Goal: Information Seeking & Learning: Learn about a topic

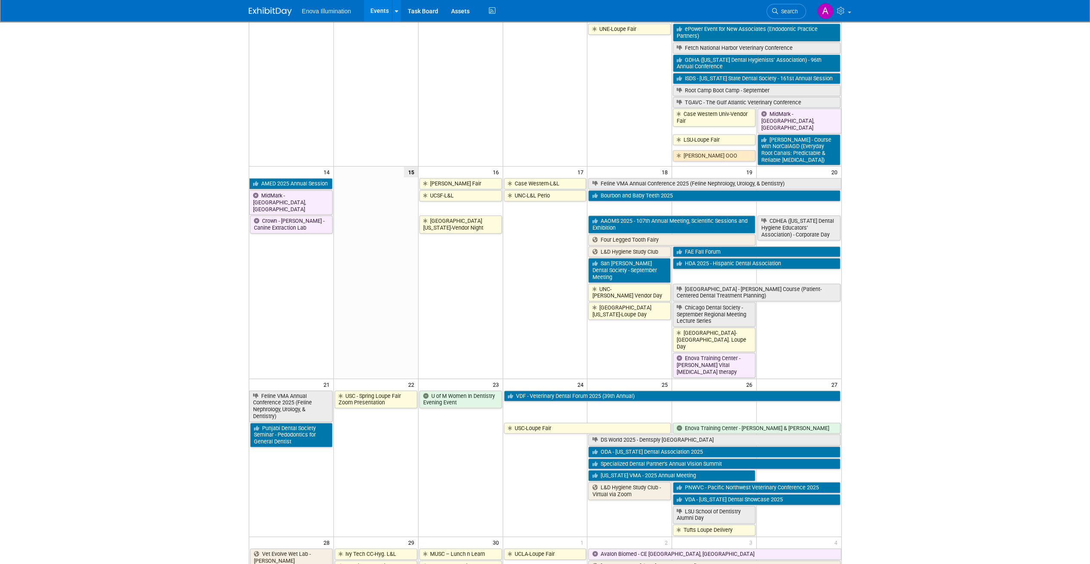
scroll to position [258, 0]
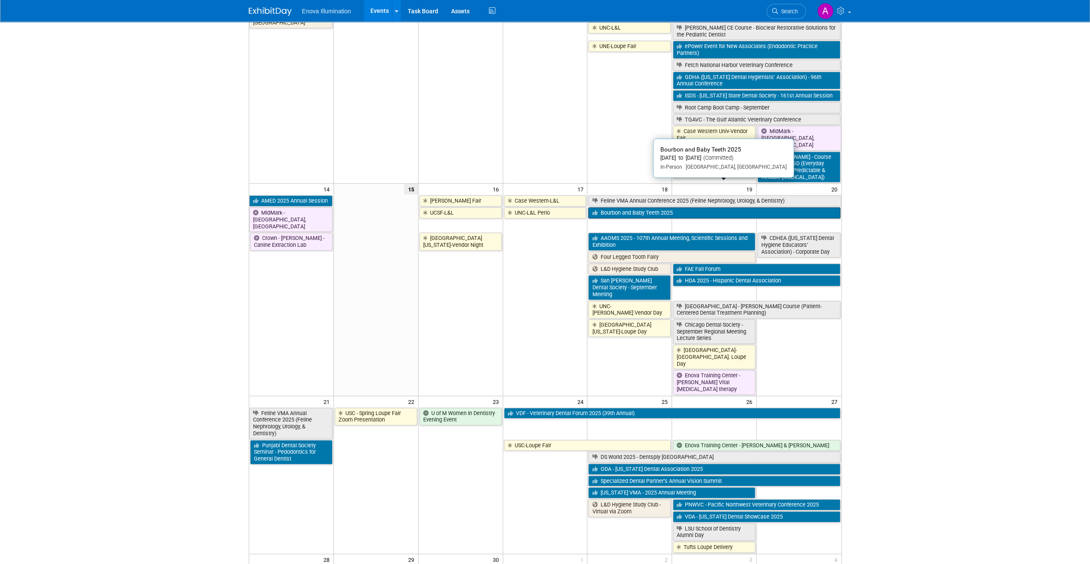
click at [604, 207] on link "Bourbon and Baby Teeth 2025" at bounding box center [714, 212] width 252 height 11
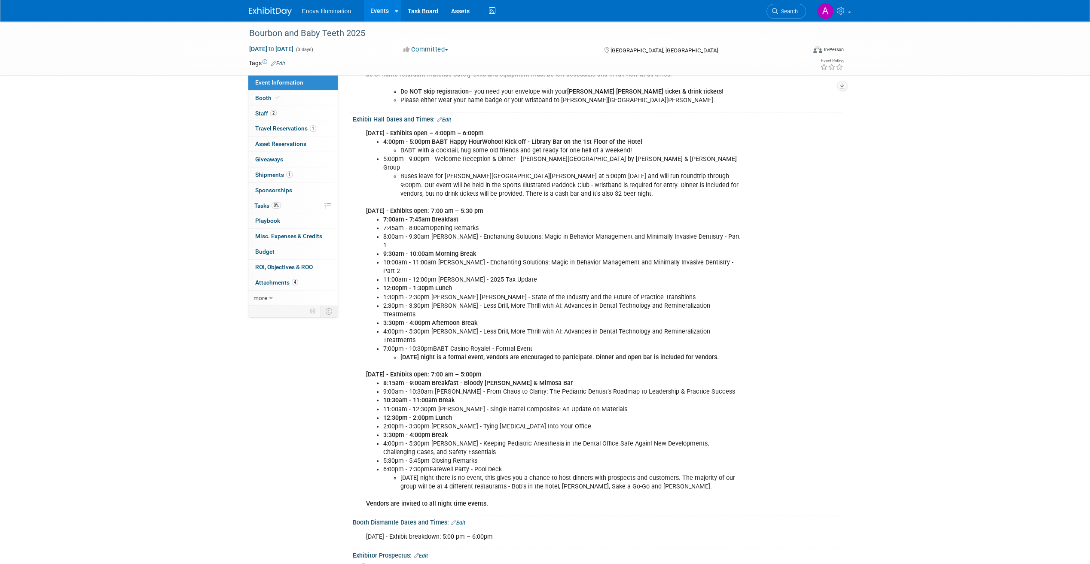
scroll to position [301, 0]
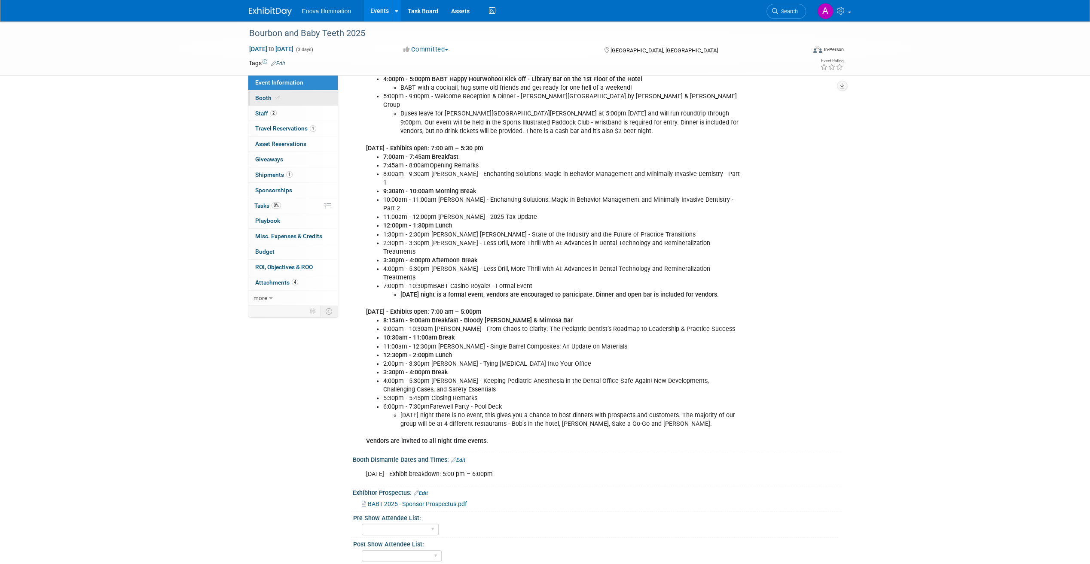
click at [276, 100] on icon at bounding box center [277, 97] width 4 height 5
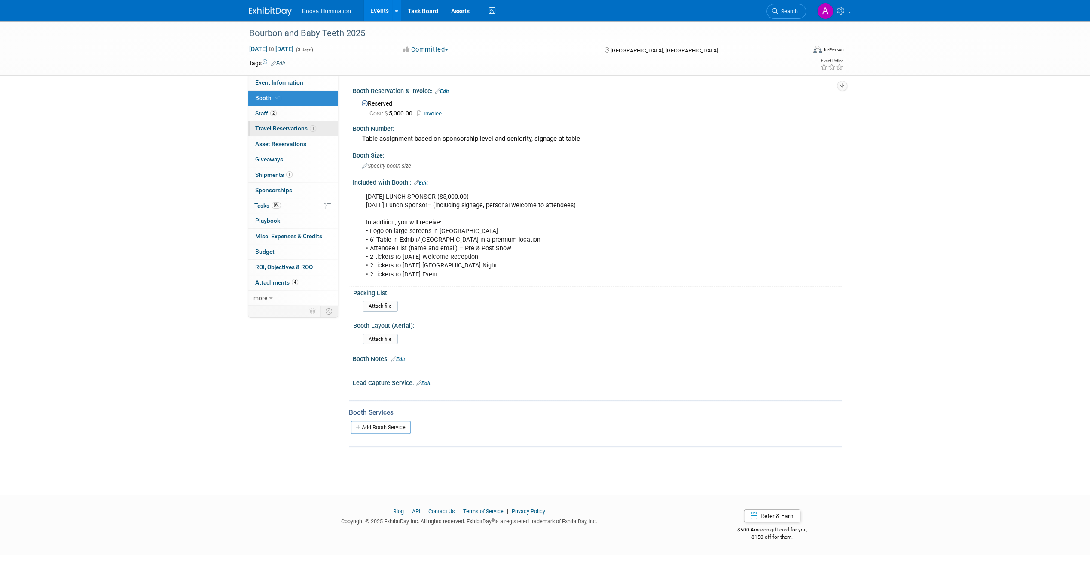
click at [292, 128] on span "Travel Reservations 1" at bounding box center [285, 128] width 61 height 7
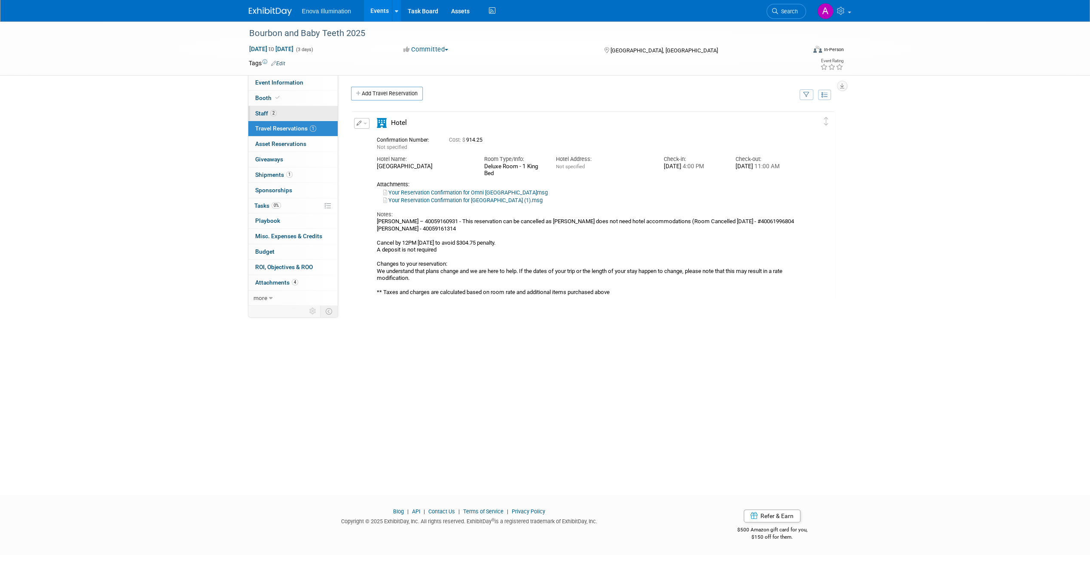
click at [276, 112] on link "2 Staff 2" at bounding box center [292, 113] width 89 height 15
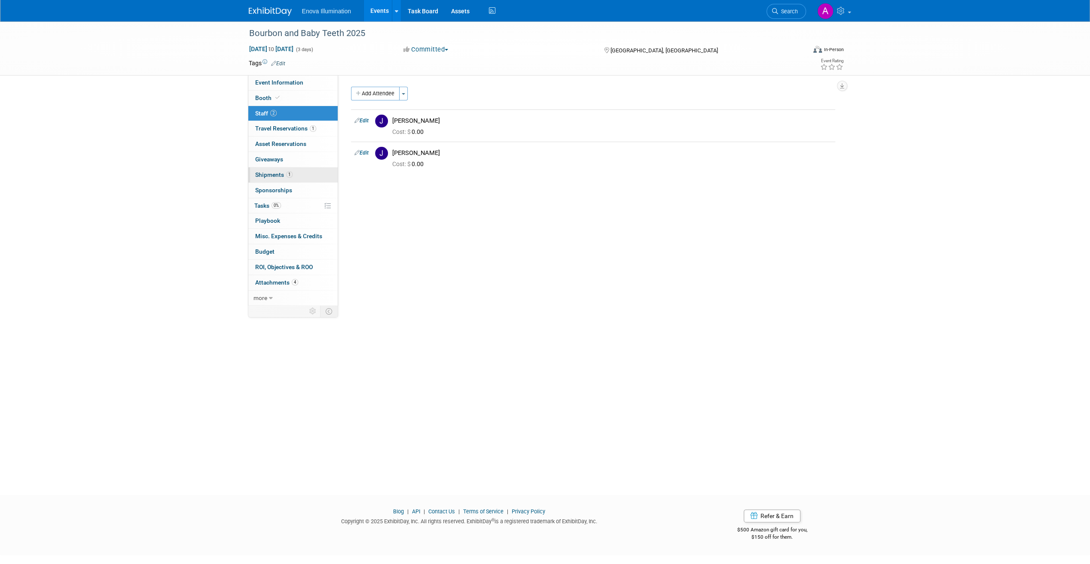
click at [304, 175] on link "1 Shipments 1" at bounding box center [292, 175] width 89 height 15
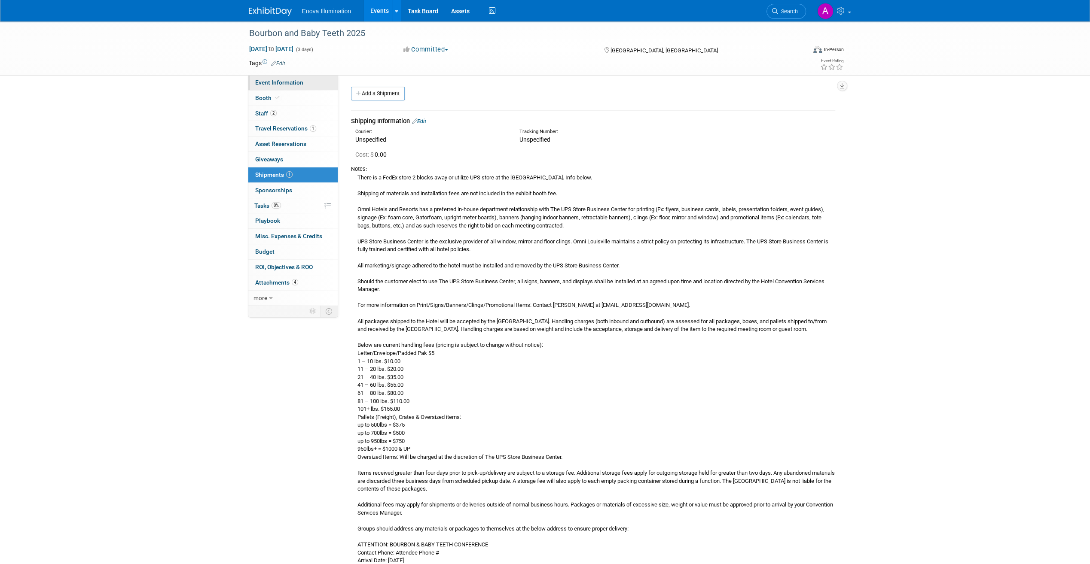
click at [301, 84] on span "Event Information" at bounding box center [279, 82] width 48 height 7
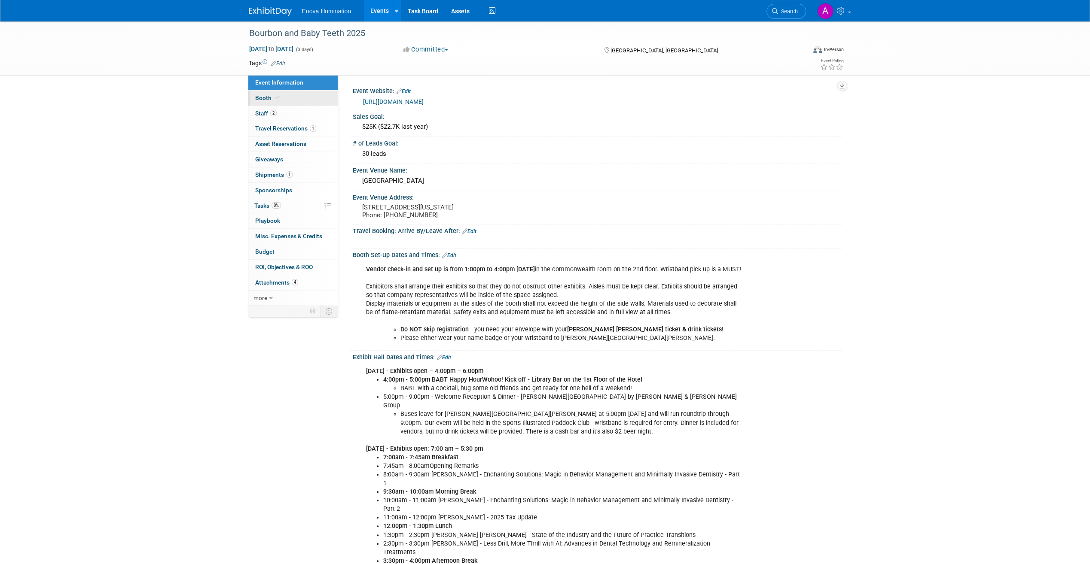
click at [303, 98] on link "Booth" at bounding box center [292, 98] width 89 height 15
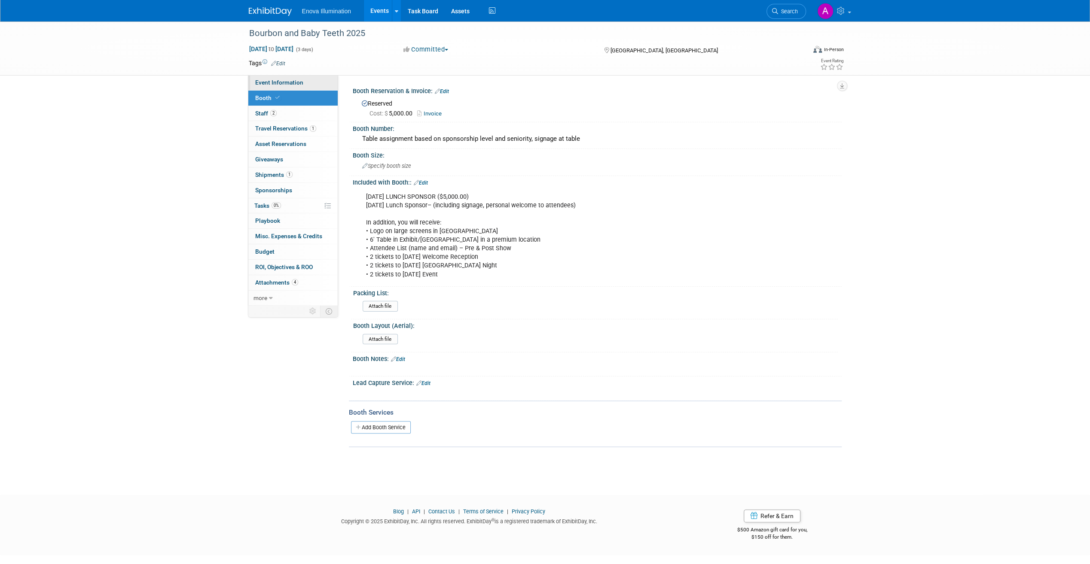
click at [297, 76] on link "Event Information" at bounding box center [292, 82] width 89 height 15
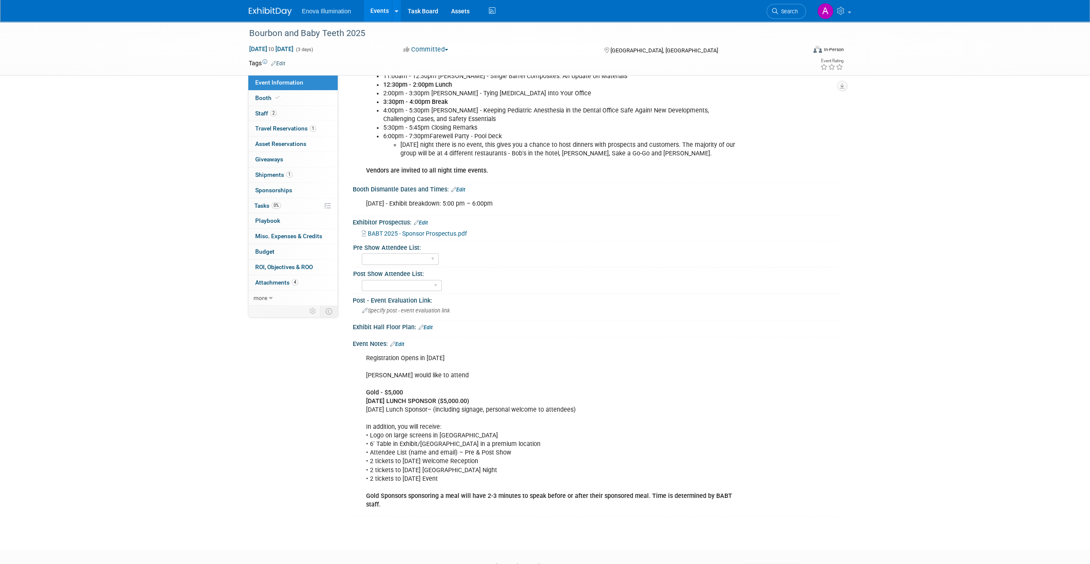
scroll to position [558, 0]
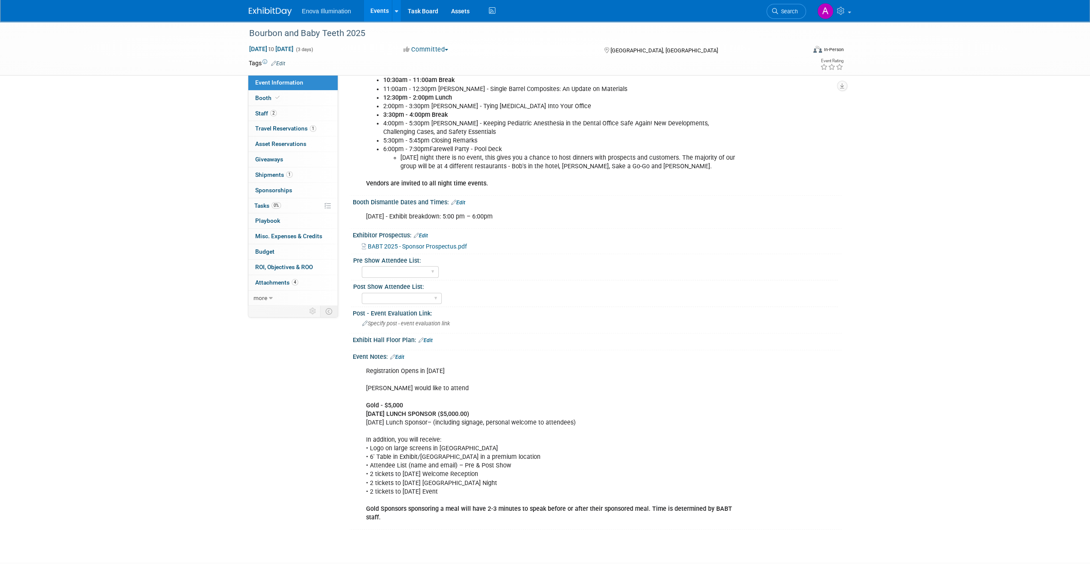
click at [453, 243] on span "BABT 2025 - Sponsor Prospectus.pdf" at bounding box center [417, 246] width 99 height 7
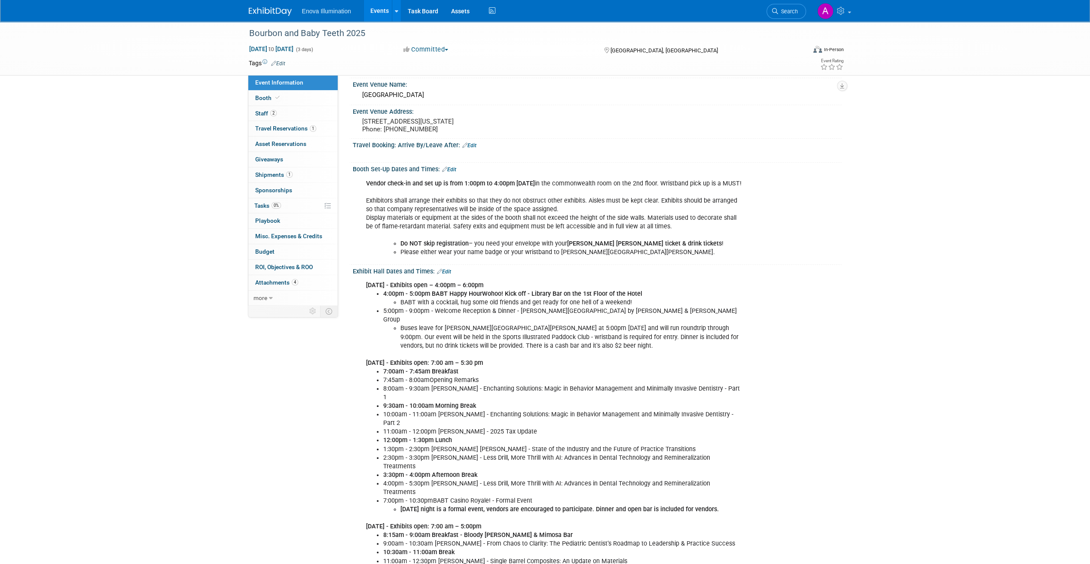
scroll to position [0, 0]
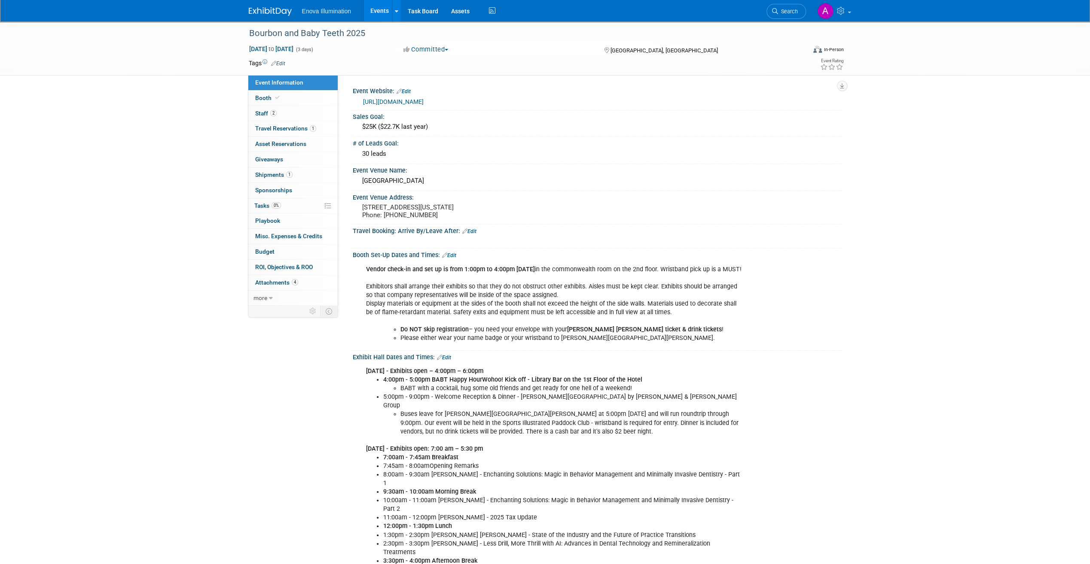
click at [413, 100] on link "https://dentalceproviders.regfox.com/babt-2025-" at bounding box center [393, 101] width 61 height 7
click at [265, 4] on div at bounding box center [275, 8] width 53 height 16
click at [267, 9] on img at bounding box center [270, 11] width 43 height 9
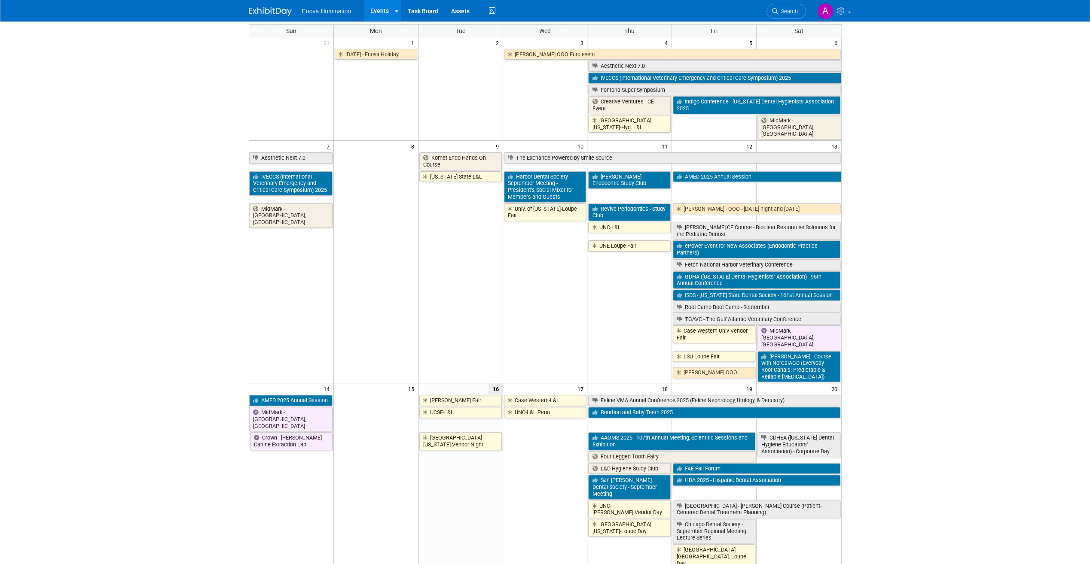
scroll to position [86, 0]
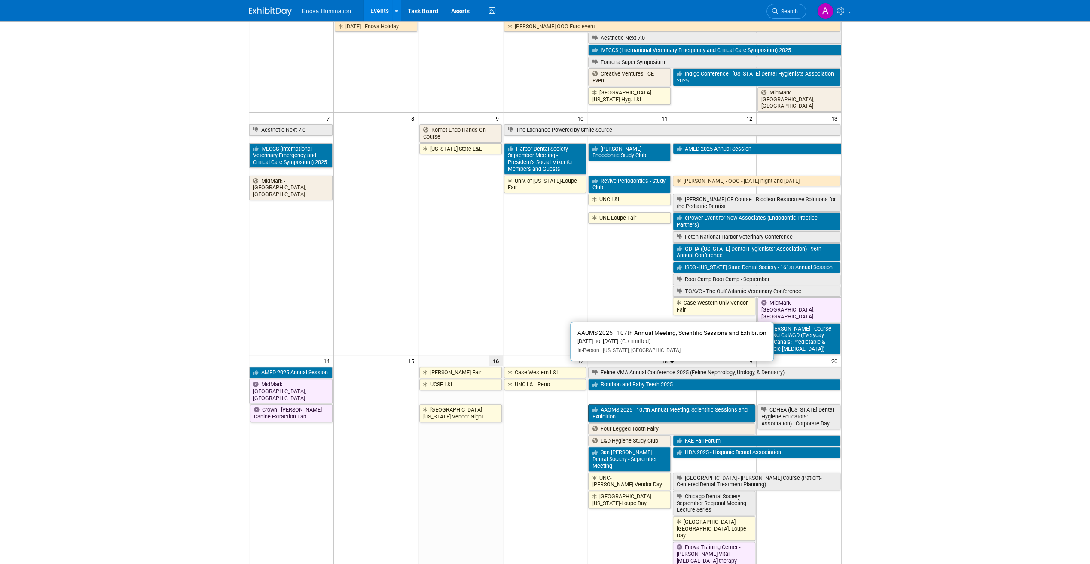
click at [657, 405] on link "AAOMS 2025 - 107th Annual Meeting, Scientific Sessions and Exhibition" at bounding box center [671, 414] width 167 height 18
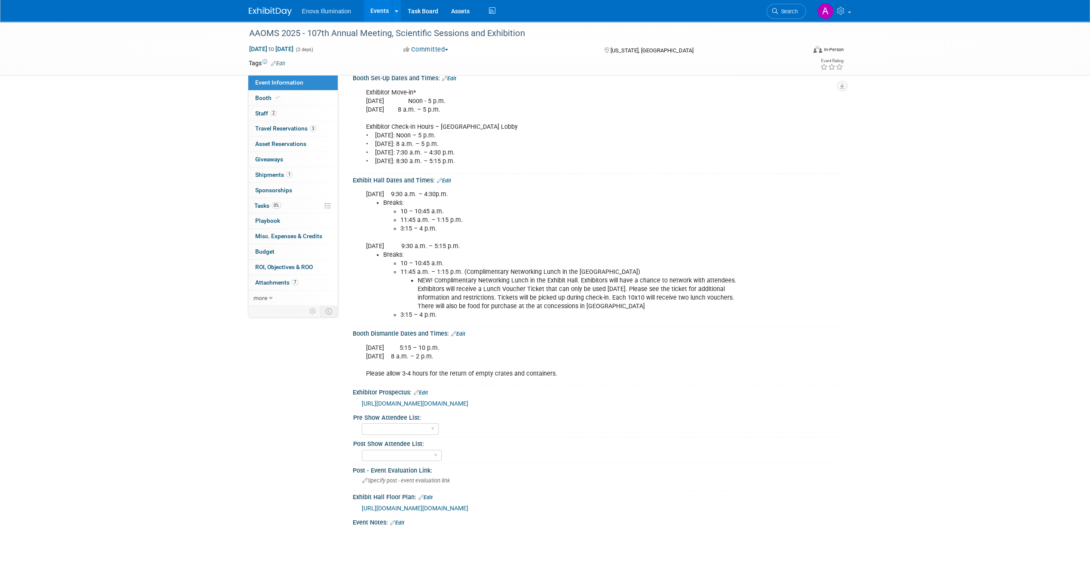
scroll to position [110, 0]
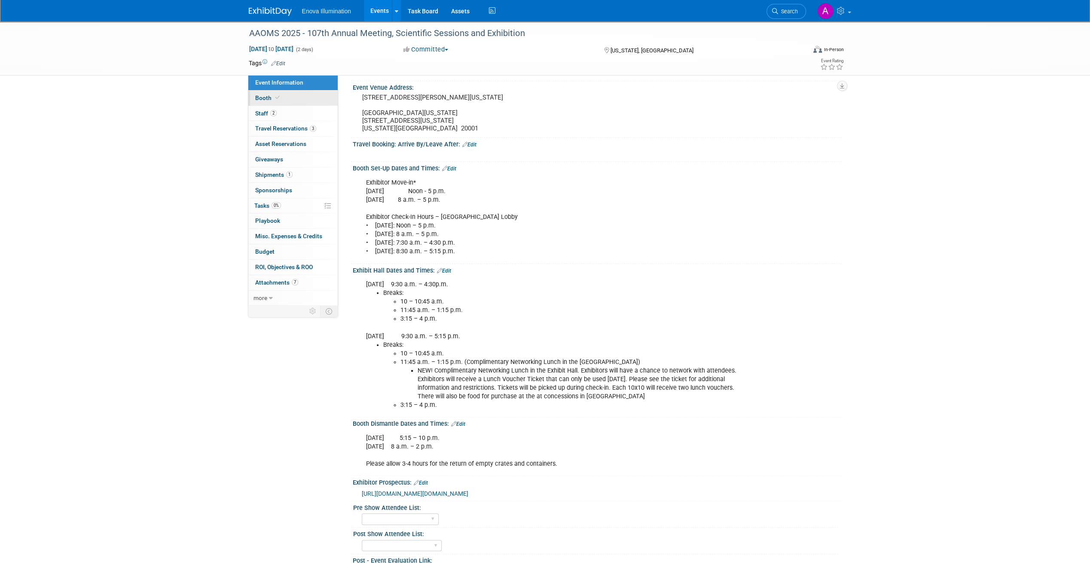
click at [296, 96] on link "Booth" at bounding box center [292, 98] width 89 height 15
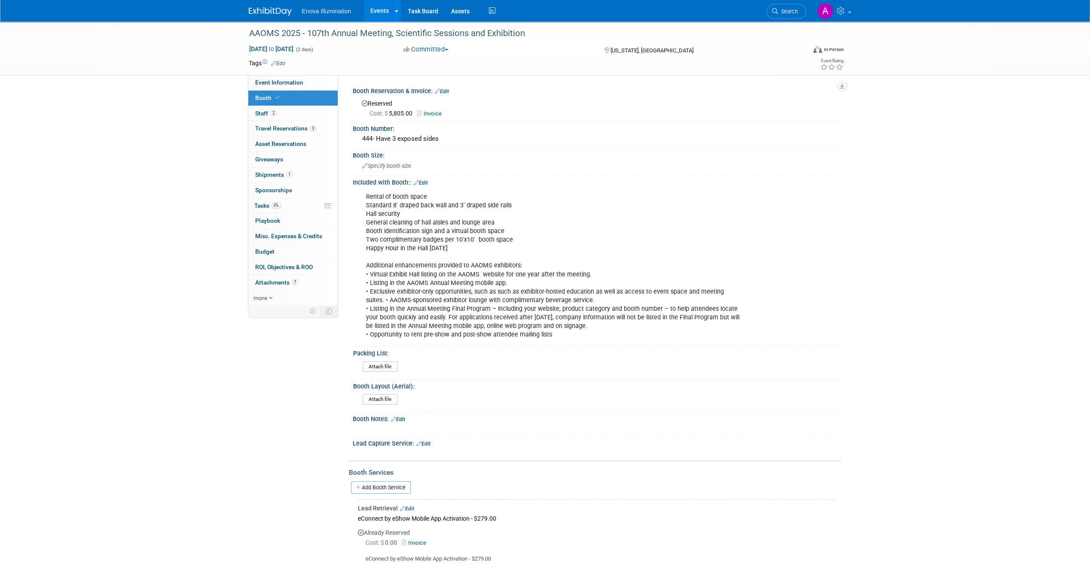
click at [260, 12] on img at bounding box center [270, 11] width 43 height 9
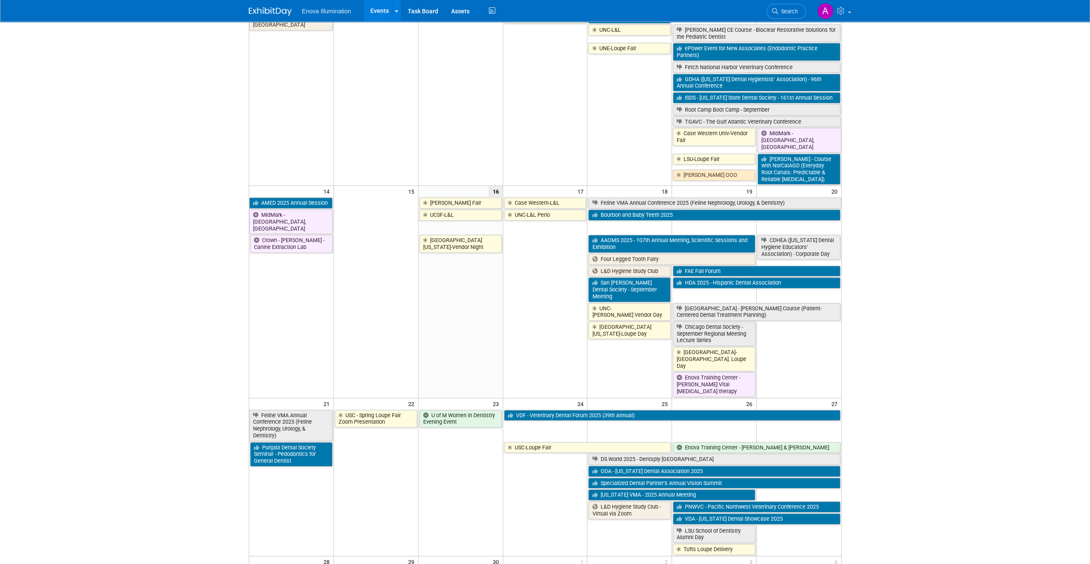
scroll to position [258, 0]
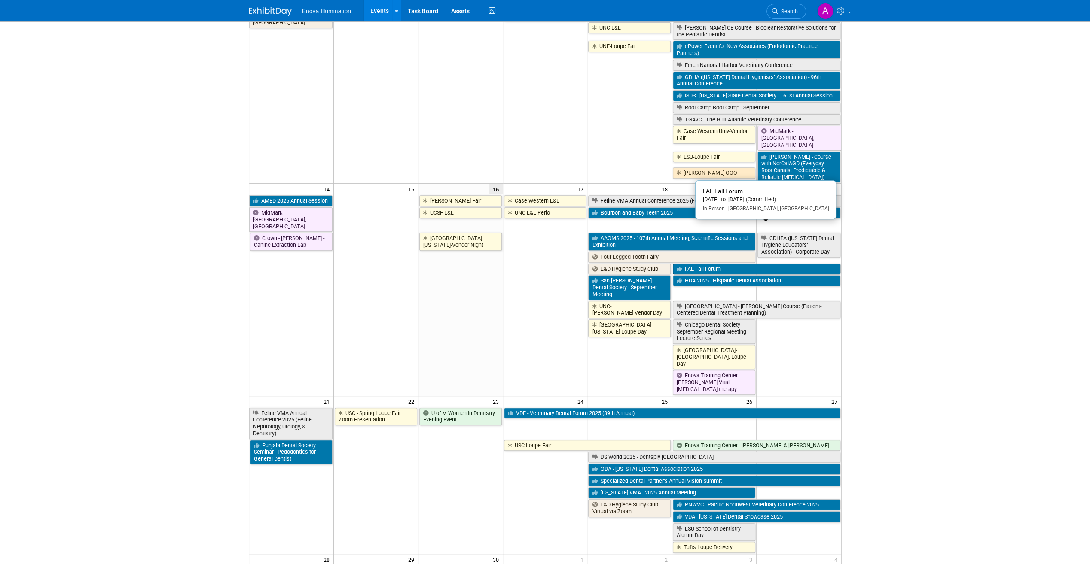
click at [726, 264] on link "FAE Fall Forum" at bounding box center [756, 269] width 167 height 11
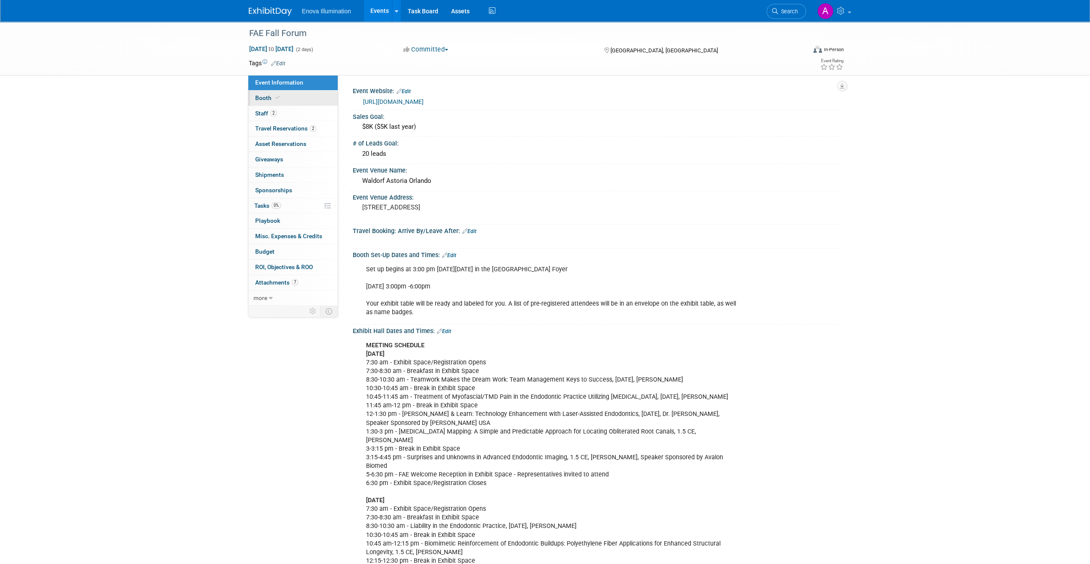
click at [282, 97] on link "Booth" at bounding box center [292, 98] width 89 height 15
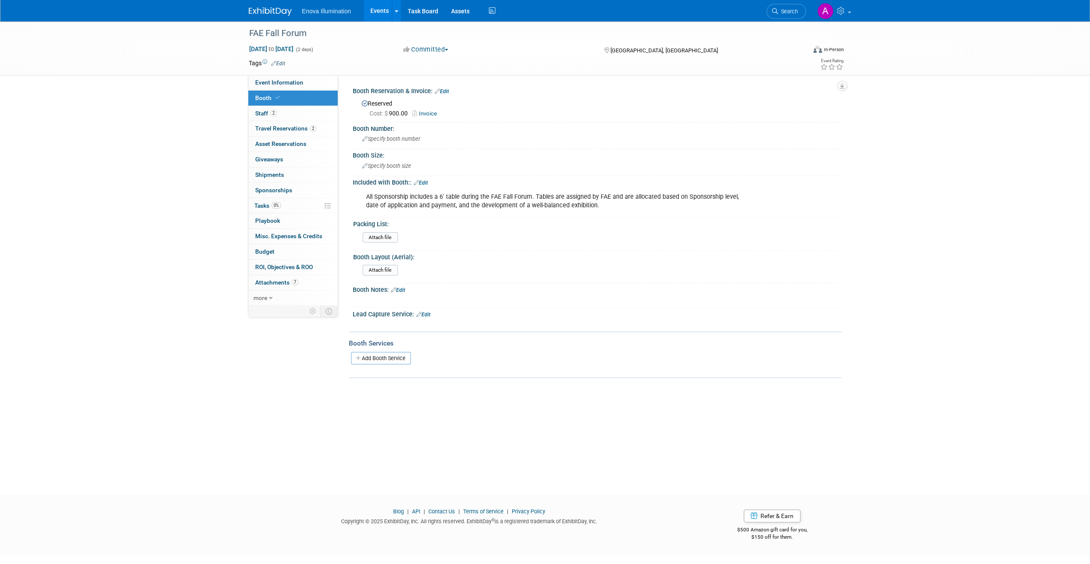
click at [274, 8] on img at bounding box center [270, 11] width 43 height 9
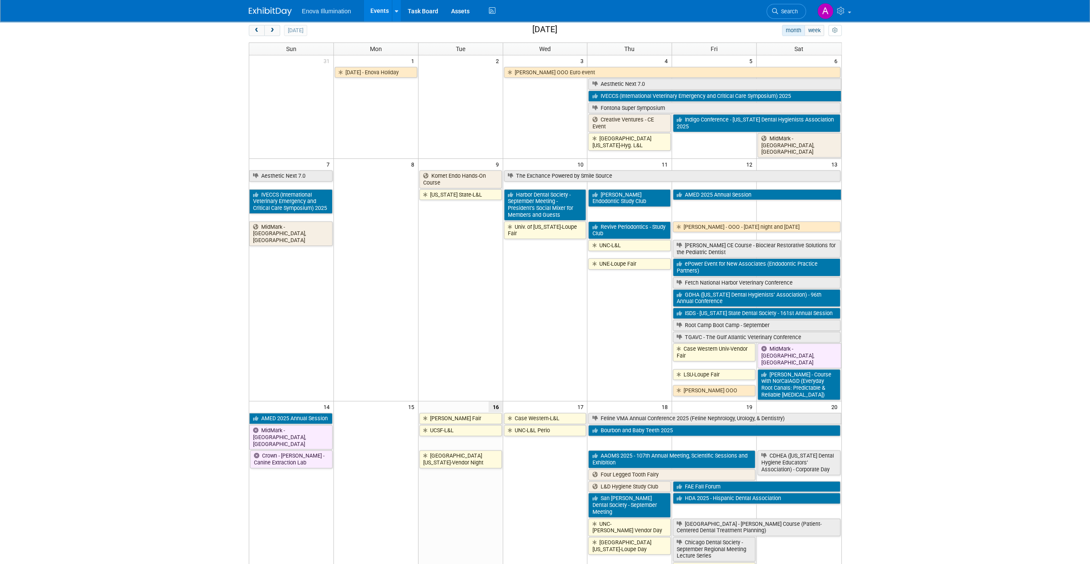
scroll to position [129, 0]
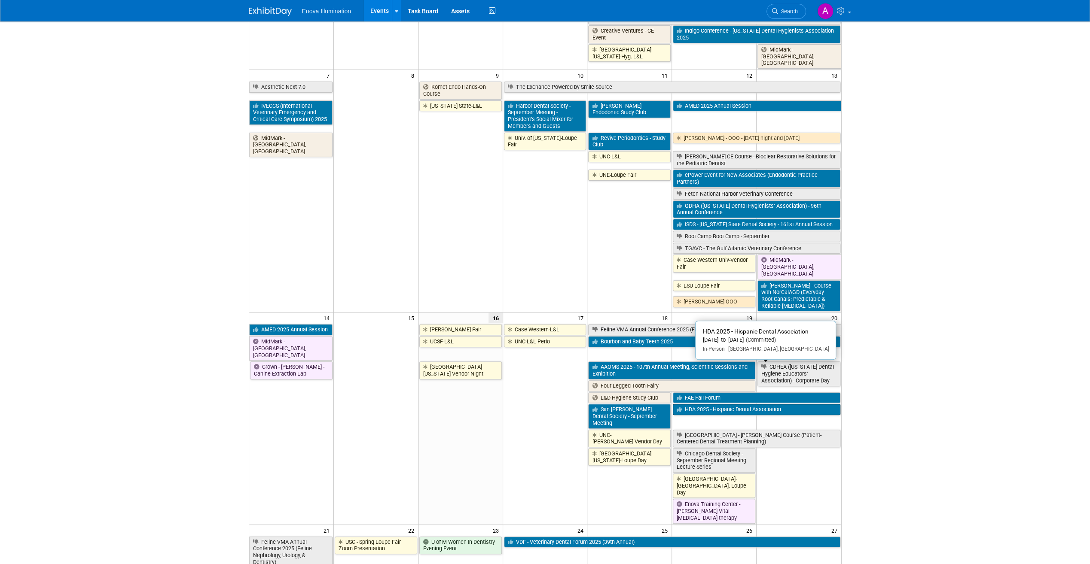
click at [734, 404] on link "HDA 2025 - Hispanic Dental Association" at bounding box center [756, 409] width 167 height 11
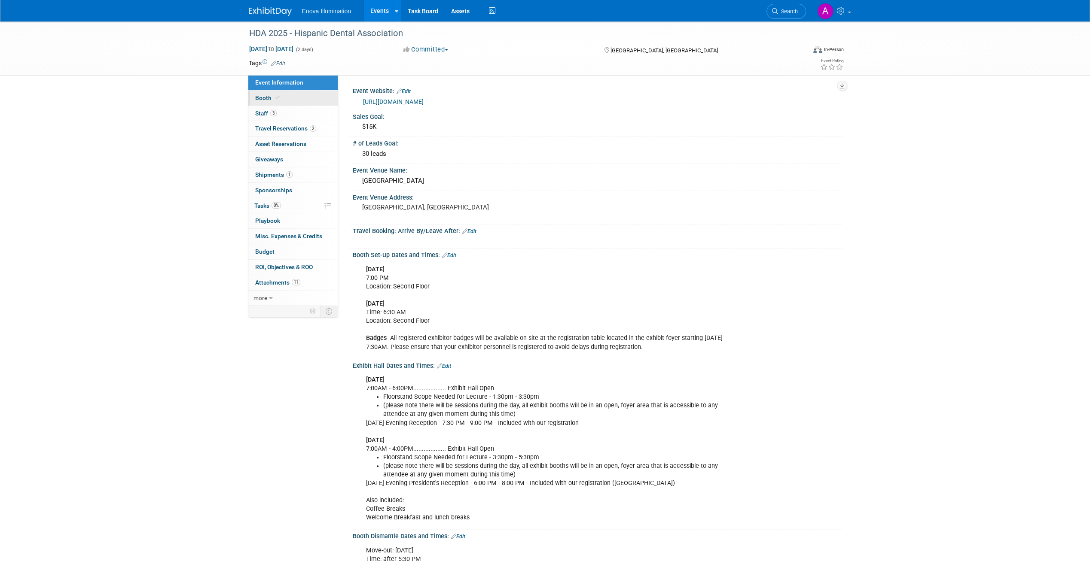
click at [299, 97] on link "Booth" at bounding box center [292, 98] width 89 height 15
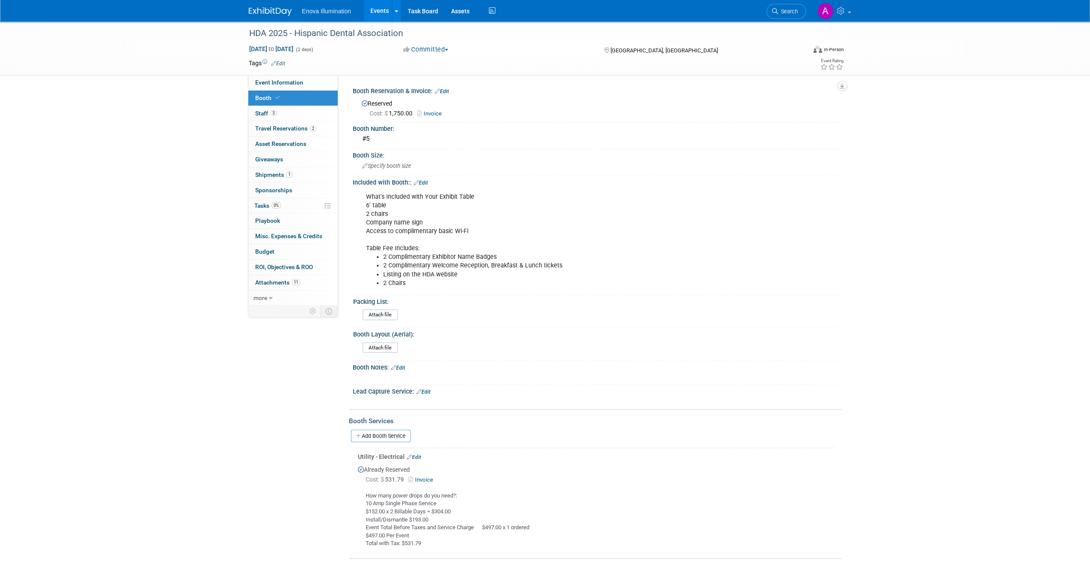
click at [261, 15] on img at bounding box center [270, 11] width 43 height 9
